Goal: Navigation & Orientation: Find specific page/section

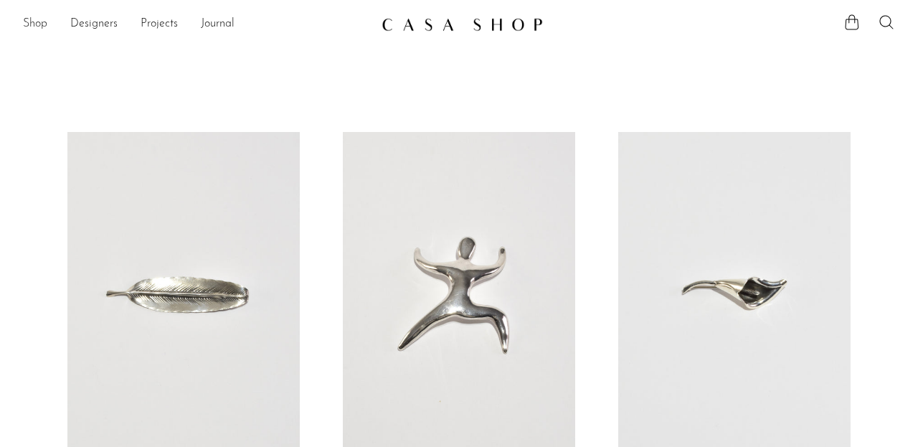
click at [37, 22] on link "Shop" at bounding box center [35, 24] width 24 height 19
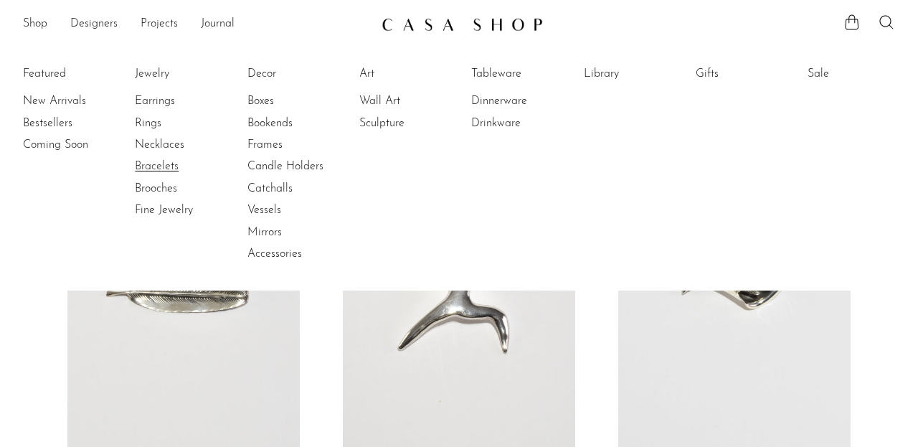
click at [174, 160] on link "Bracelets" at bounding box center [189, 166] width 108 height 16
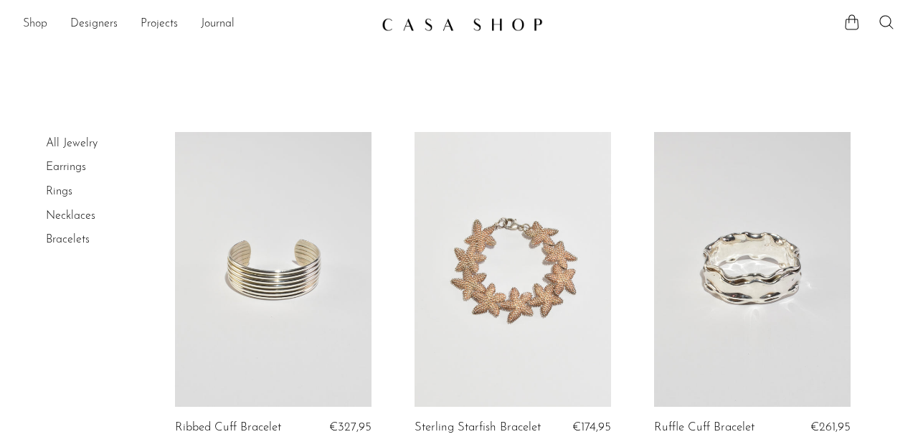
click at [45, 24] on link "Shop" at bounding box center [35, 24] width 24 height 19
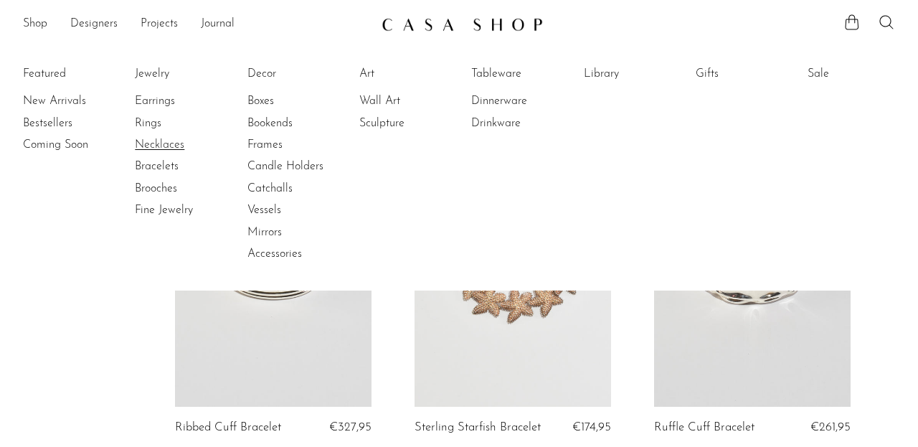
click at [162, 146] on link "Necklaces" at bounding box center [189, 145] width 108 height 16
